Goal: Transaction & Acquisition: Subscribe to service/newsletter

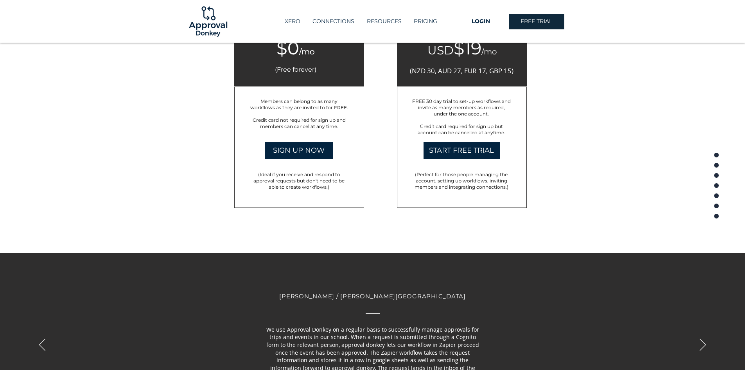
scroll to position [1291, 0]
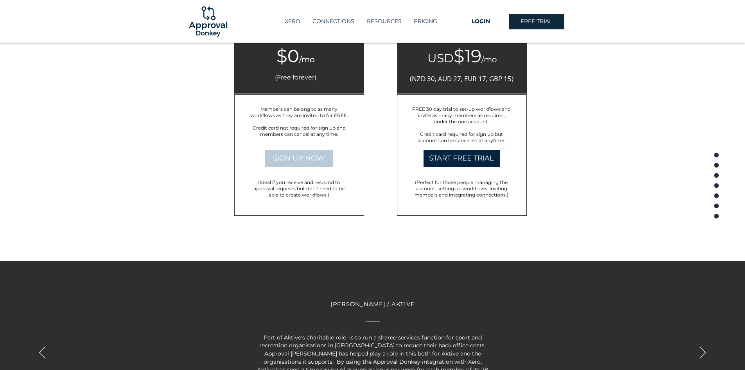
click at [298, 155] on span "SIGN UP NOW" at bounding box center [299, 158] width 52 height 10
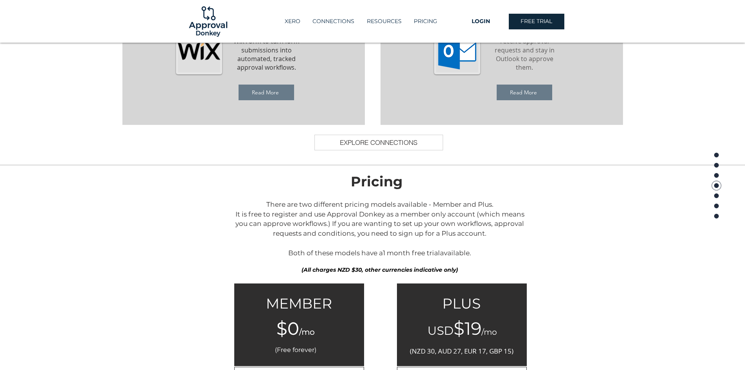
scroll to position [939, 0]
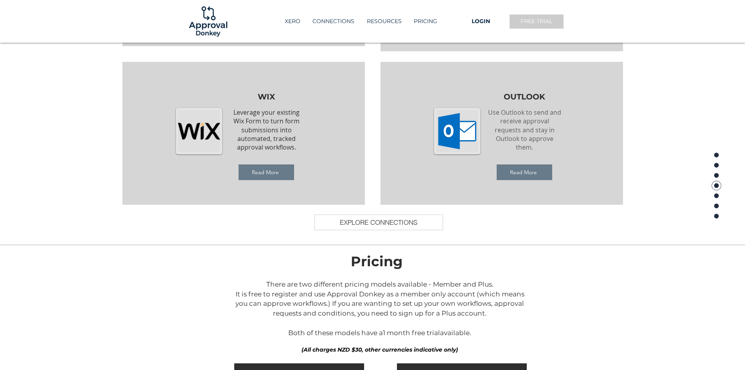
click at [536, 21] on span "FREE TRIAL" at bounding box center [537, 22] width 32 height 8
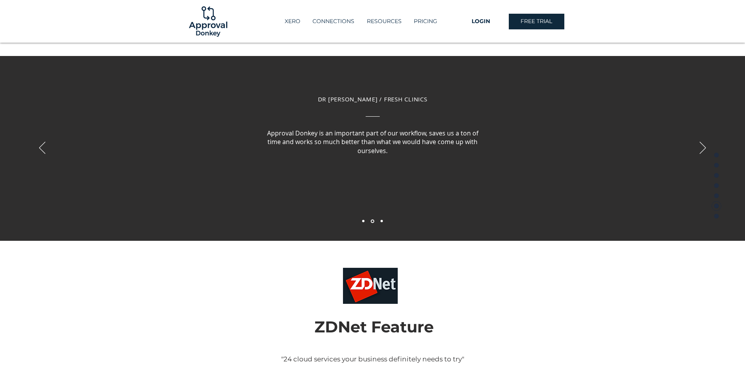
scroll to position [1486, 0]
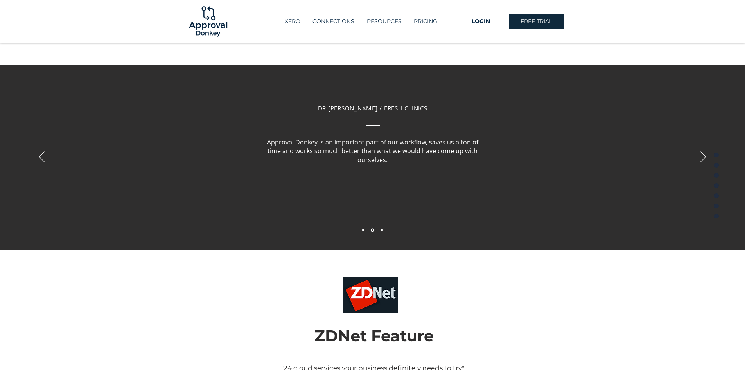
click at [39, 155] on div "Slideshow" at bounding box center [372, 157] width 745 height 185
click at [707, 157] on div "Slideshow" at bounding box center [372, 157] width 745 height 185
click at [380, 227] on div "Slideshow" at bounding box center [372, 157] width 745 height 185
click at [381, 228] on nav "Slides" at bounding box center [372, 230] width 27 height 4
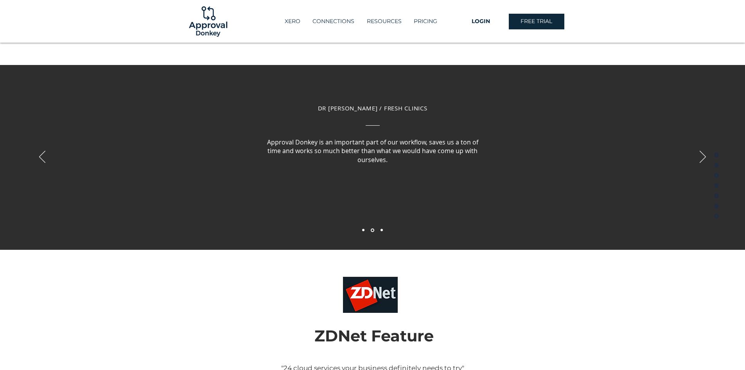
click at [381, 228] on nav "Slides" at bounding box center [372, 230] width 27 height 4
click at [363, 229] on link "Slide 1" at bounding box center [363, 230] width 2 height 2
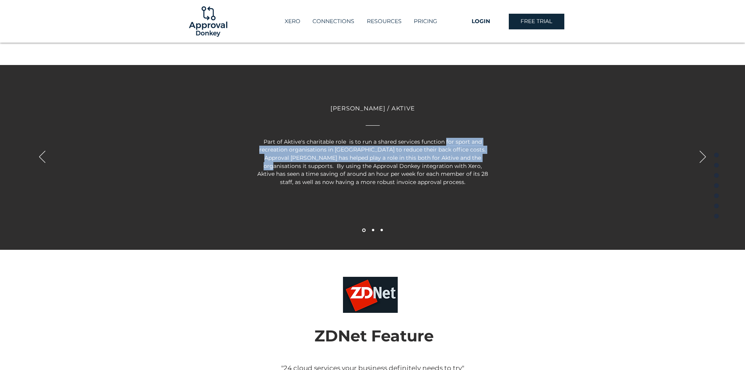
drag, startPoint x: 445, startPoint y: 142, endPoint x: 482, endPoint y: 155, distance: 39.5
click at [482, 155] on p "Part of Aktive's charitable role is to run a shared services function for sport…" at bounding box center [372, 162] width 235 height 48
click at [386, 158] on span "Part of Aktive's charitable role is to run a shared services function for sport…" at bounding box center [372, 161] width 231 height 47
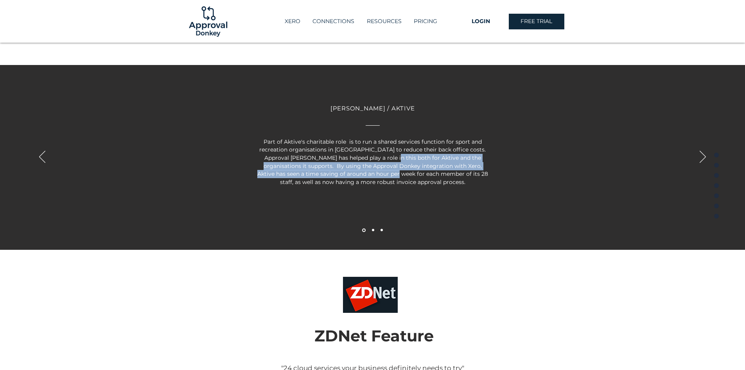
drag, startPoint x: 386, startPoint y: 158, endPoint x: 390, endPoint y: 172, distance: 14.5
click at [390, 172] on span "Part of Aktive's charitable role is to run a shared services function for sport…" at bounding box center [372, 161] width 231 height 47
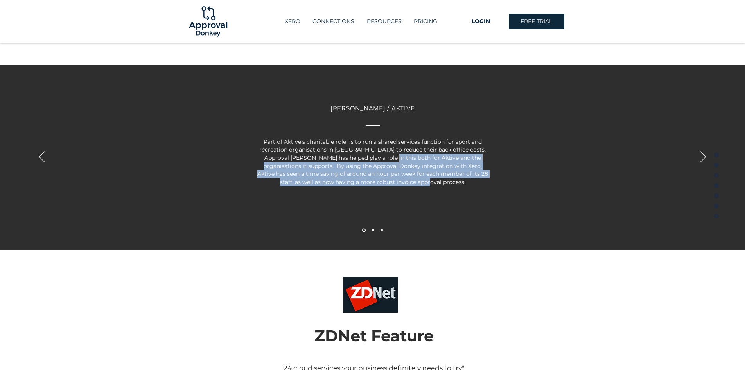
drag, startPoint x: 384, startPoint y: 156, endPoint x: 449, endPoint y: 181, distance: 69.3
click at [449, 181] on p "Part of Aktive's charitable role is to run a shared services function for sport…" at bounding box center [372, 162] width 235 height 48
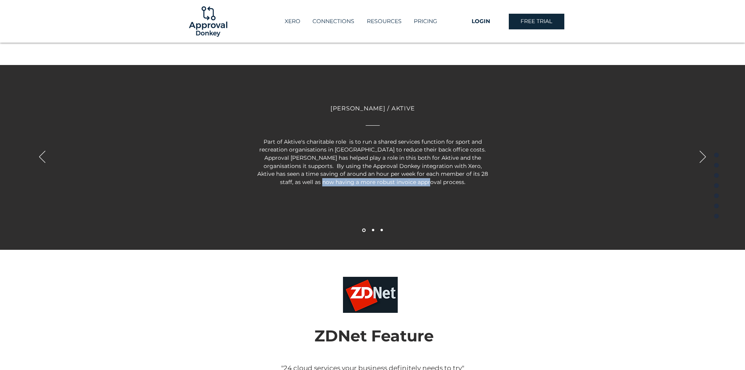
drag, startPoint x: 341, startPoint y: 184, endPoint x: 445, endPoint y: 183, distance: 103.7
click at [445, 183] on p "Part of Aktive's charitable role is to run a shared services function for sport…" at bounding box center [372, 162] width 235 height 48
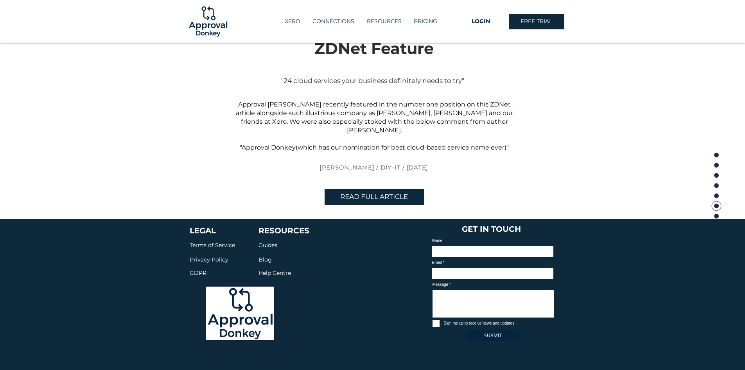
scroll to position [1776, 0]
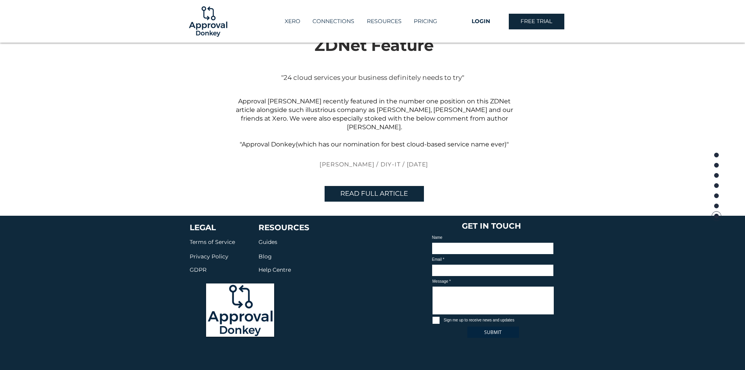
click at [428, 216] on div "LEGAL Terms of Service Privacy Policy GDPR RESOURCES Guides Blog Help Centre GE…" at bounding box center [372, 296] width 745 height 161
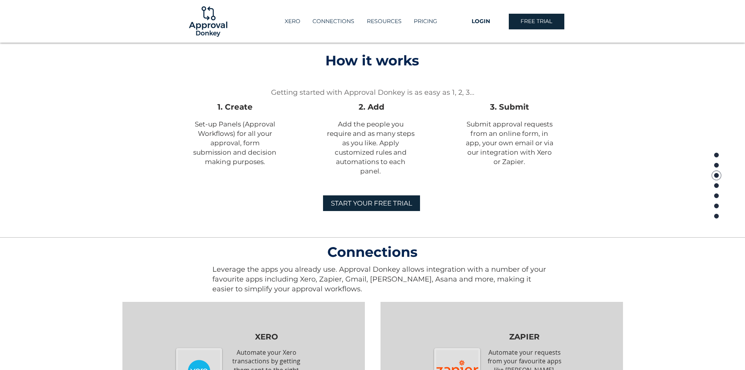
scroll to position [525, 0]
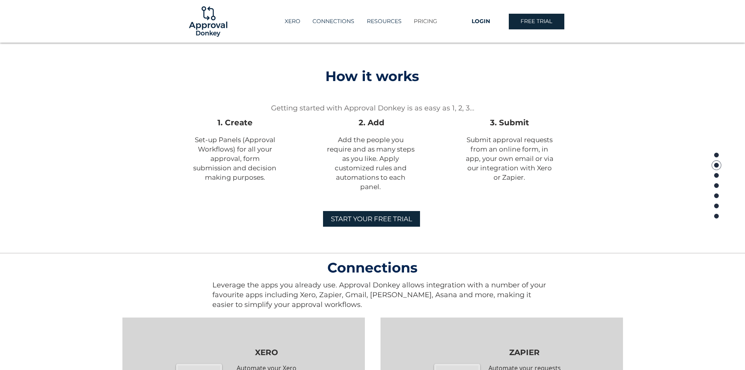
click at [422, 22] on p "PRICING" at bounding box center [425, 21] width 31 height 13
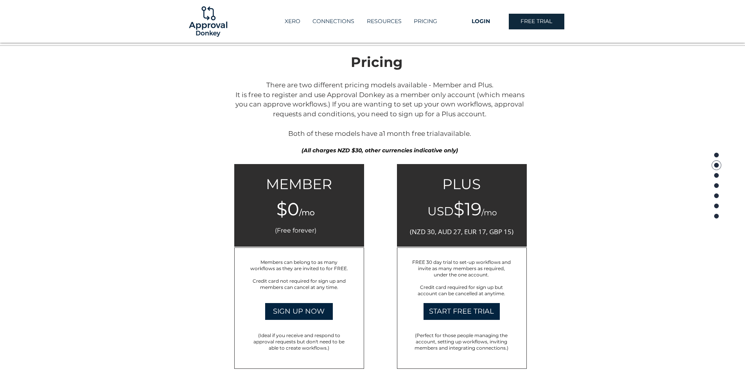
scroll to position [1143, 0]
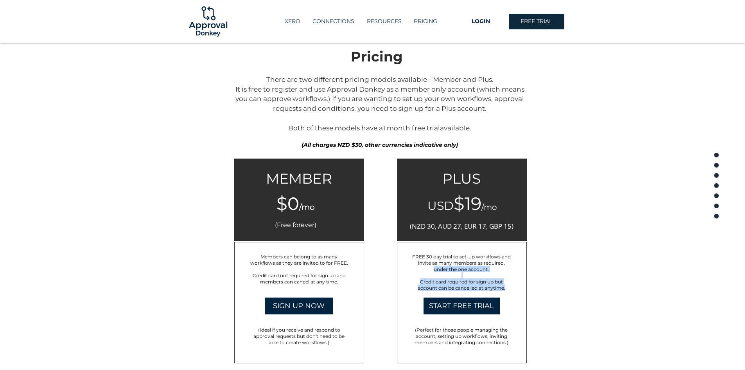
drag, startPoint x: 435, startPoint y: 268, endPoint x: 506, endPoint y: 286, distance: 73.3
click at [506, 286] on div "FREE 30 day trial to set-up workflows and invite as many members as required, u…" at bounding box center [461, 272] width 101 height 38
click at [506, 286] on p "Credit card required for sign up but account can be cancelled at anytime." at bounding box center [461, 284] width 101 height 13
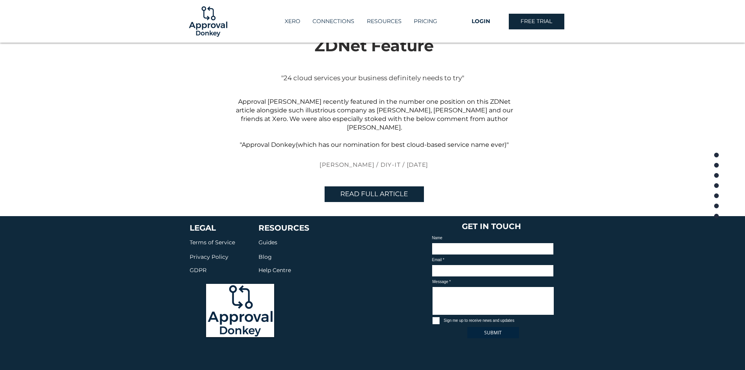
scroll to position [1776, 0]
